Goal: Information Seeking & Learning: Learn about a topic

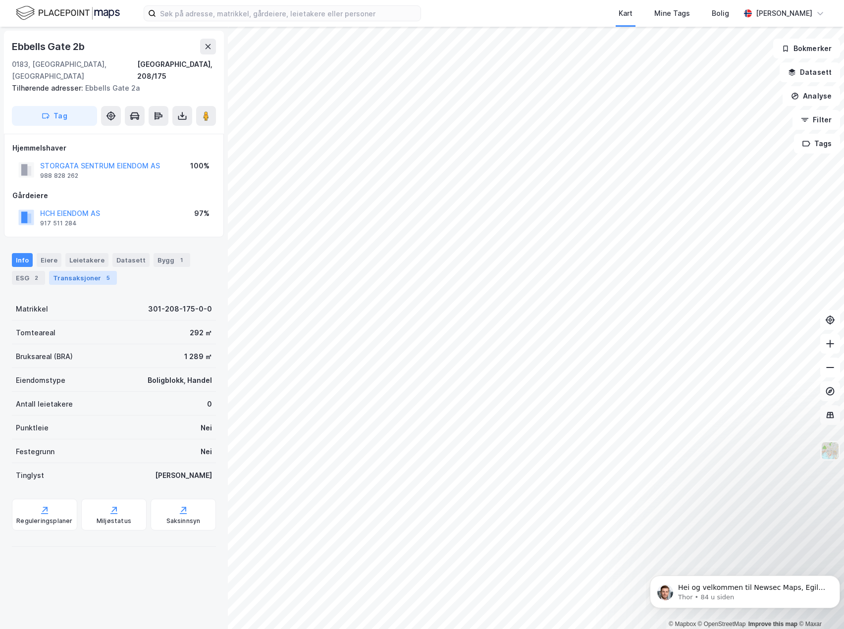
click at [77, 271] on div "Transaksjoner 5" at bounding box center [83, 278] width 68 height 14
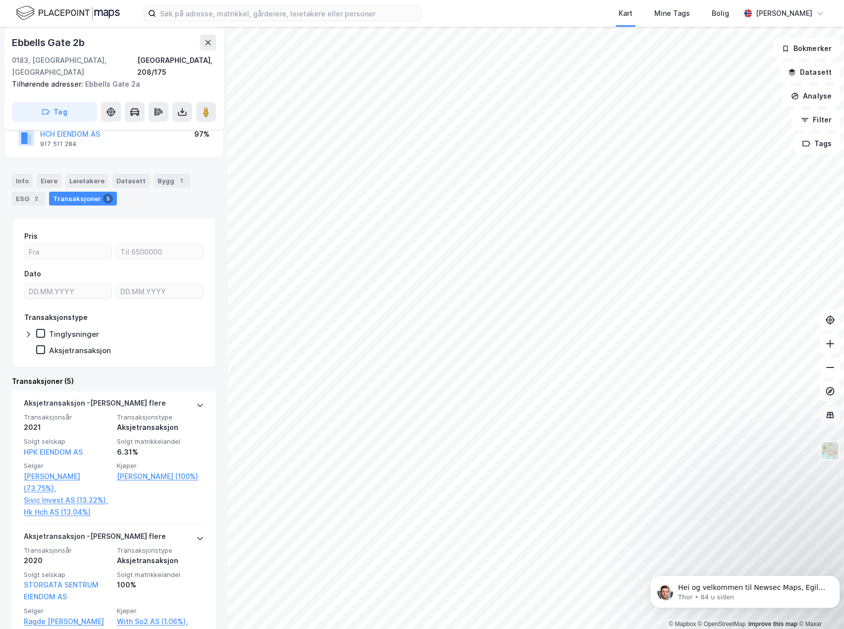
scroll to position [149, 0]
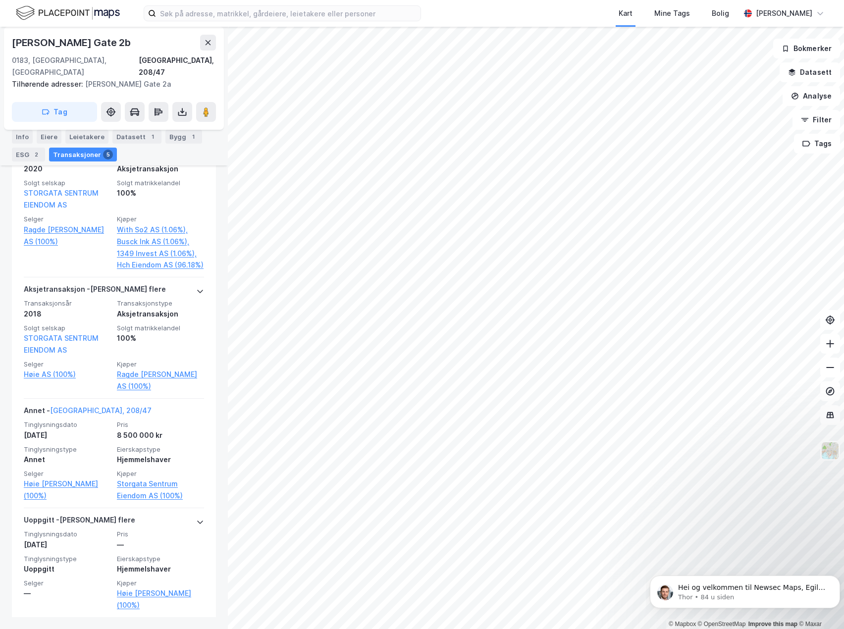
scroll to position [472, 0]
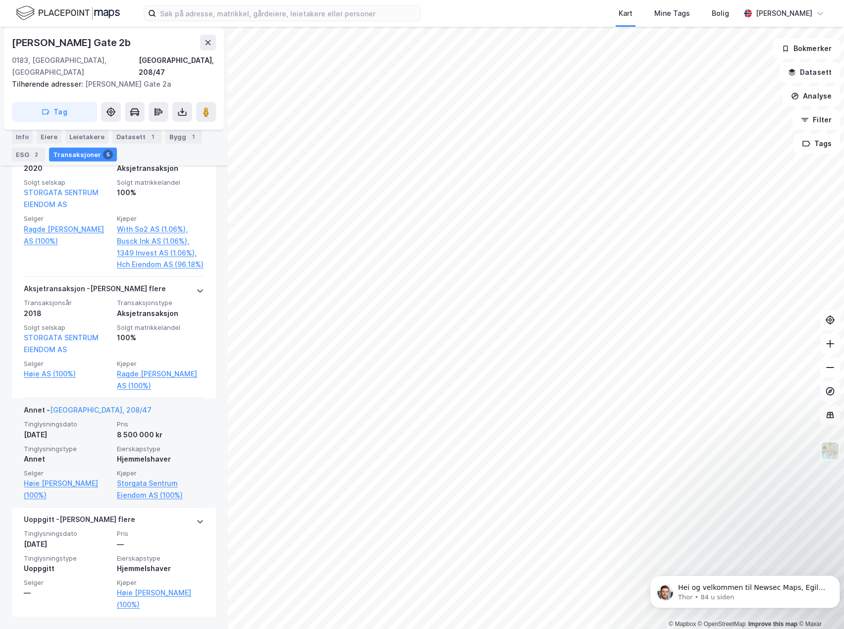
click at [144, 475] on div "© Mapbox © OpenStreetMap Improve this map © Maxar Bernt [STREET_ADDRESS][GEOGRA…" at bounding box center [422, 328] width 844 height 603
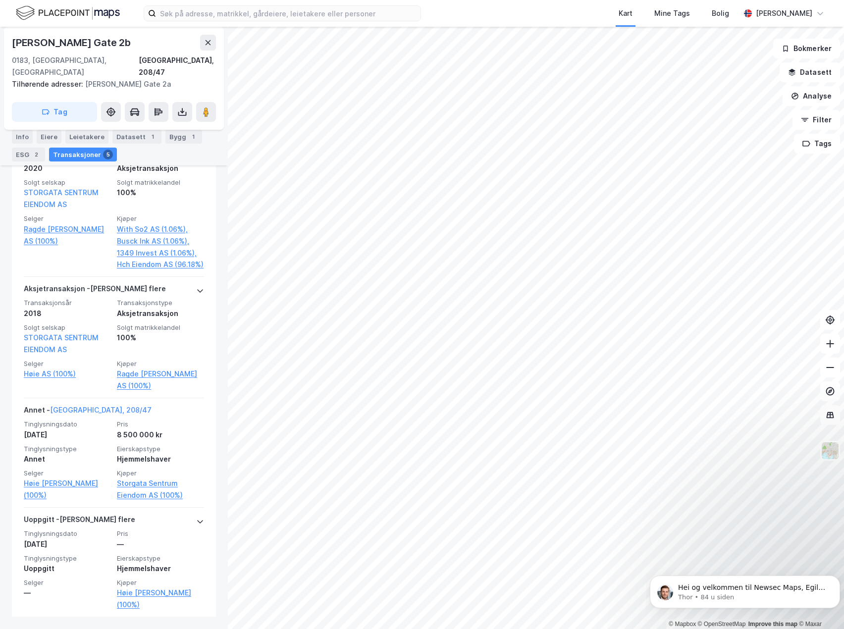
click at [455, 629] on html "Kart Mine Tags Bolig [PERSON_NAME] © Mapbox © OpenStreetMap Improve this map © …" at bounding box center [422, 314] width 844 height 629
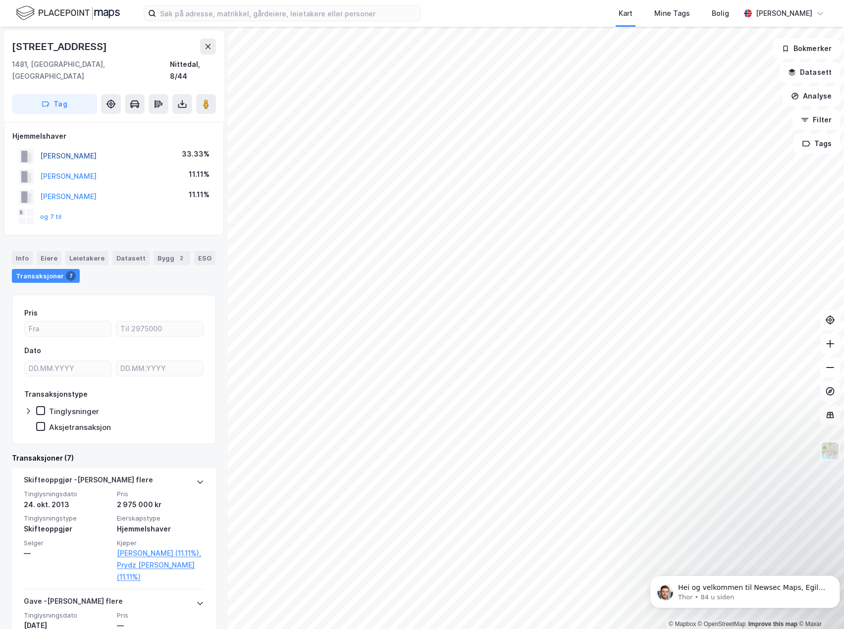
click at [0, 0] on button "[PERSON_NAME]" at bounding box center [0, 0] width 0 height 0
click at [0, 0] on button "og 7 til" at bounding box center [0, 0] width 0 height 0
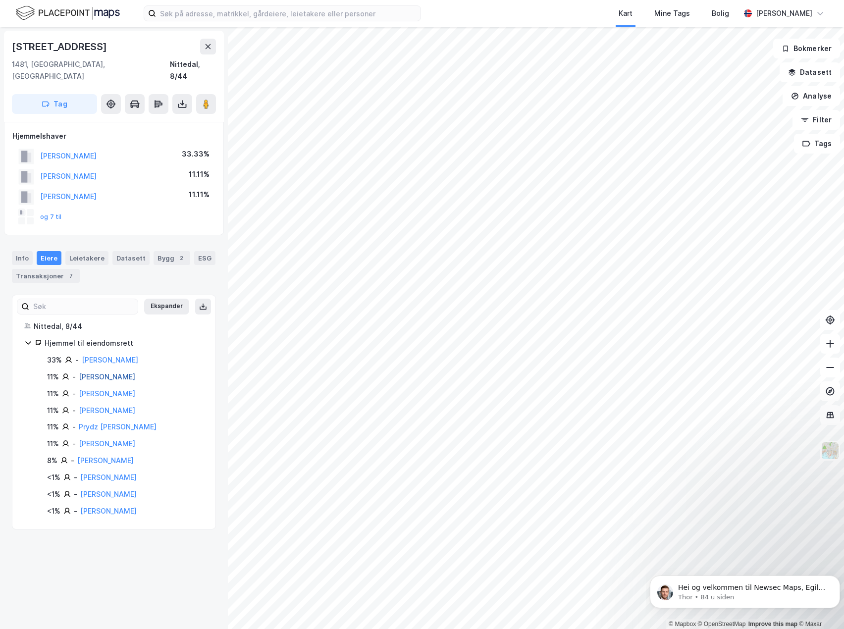
click at [111, 373] on link "[PERSON_NAME]" at bounding box center [107, 377] width 56 height 8
click at [111, 390] on link "[PERSON_NAME]" at bounding box center [107, 394] width 56 height 8
click at [101, 373] on link "[PERSON_NAME]" at bounding box center [107, 377] width 56 height 8
